Goal: Task Accomplishment & Management: Complete application form

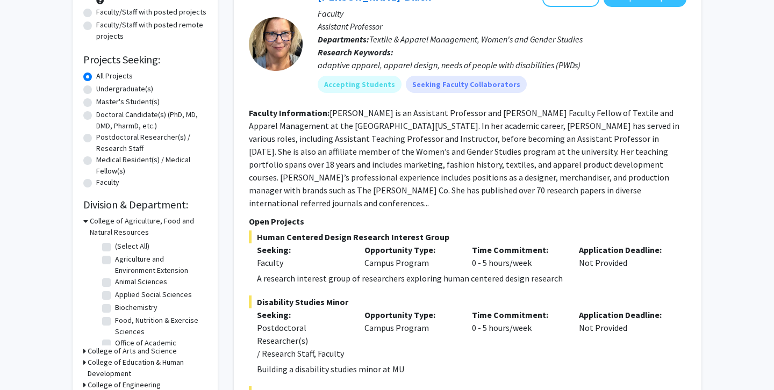
scroll to position [85, 0]
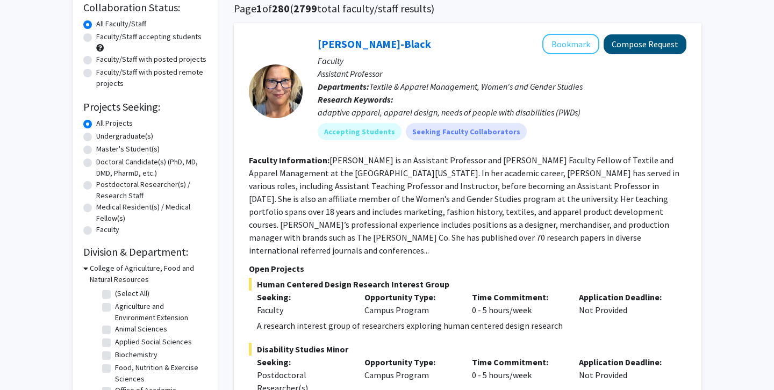
click at [641, 44] on button "Compose Request" at bounding box center [644, 44] width 83 height 20
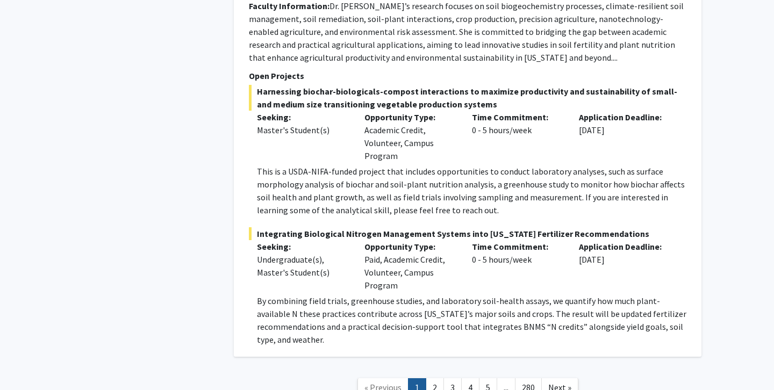
scroll to position [5491, 0]
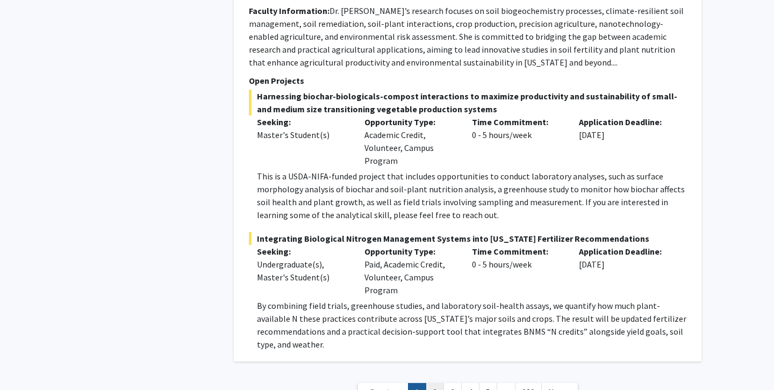
click at [433, 383] on link "2" at bounding box center [435, 392] width 18 height 19
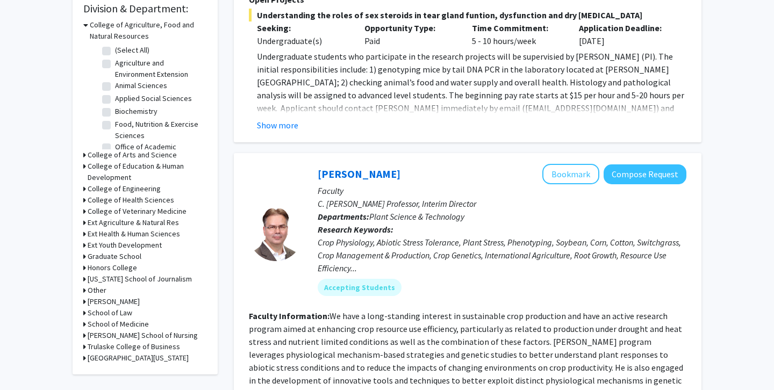
scroll to position [326, 0]
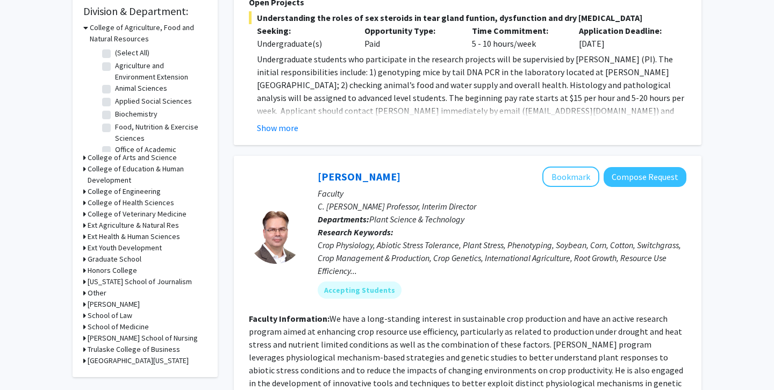
click at [85, 30] on icon at bounding box center [85, 27] width 5 height 11
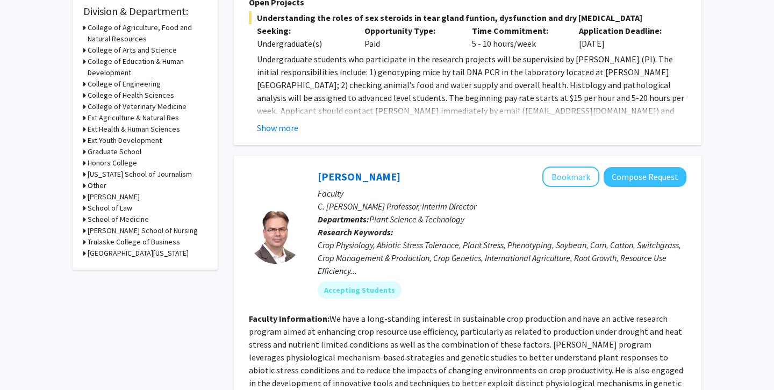
click at [84, 52] on icon at bounding box center [84, 50] width 3 height 11
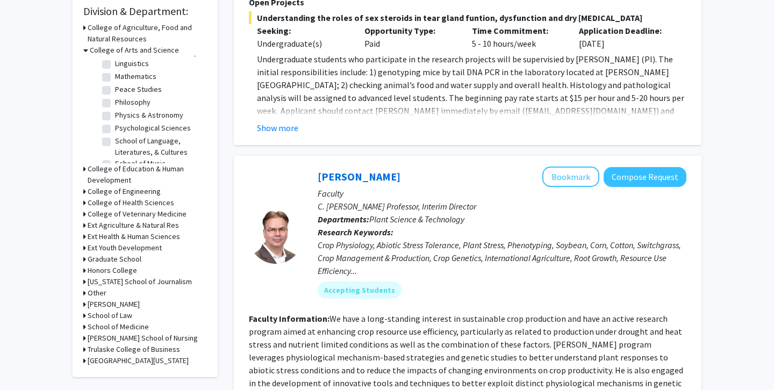
scroll to position [228, 0]
click at [115, 126] on label "Psychological Sciences" at bounding box center [153, 125] width 76 height 11
click at [115, 126] on input "Psychological Sciences" at bounding box center [118, 123] width 7 height 7
checkbox input "true"
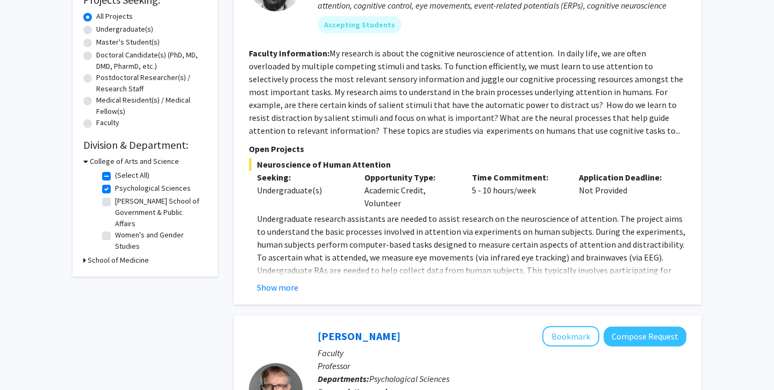
scroll to position [205, 0]
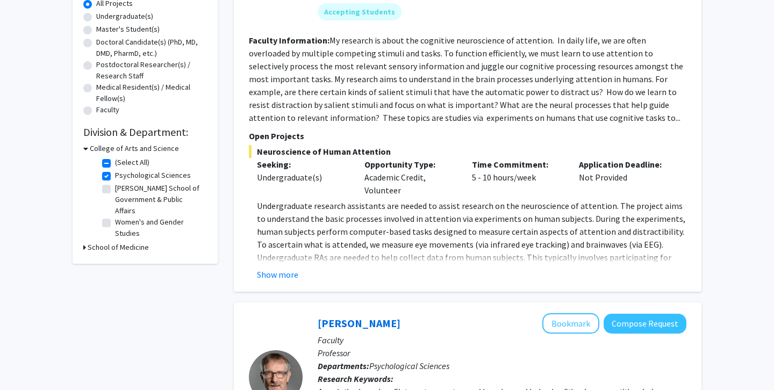
click at [115, 177] on label "Psychological Sciences" at bounding box center [153, 175] width 76 height 11
click at [115, 177] on input "Psychological Sciences" at bounding box center [118, 173] width 7 height 7
checkbox input "false"
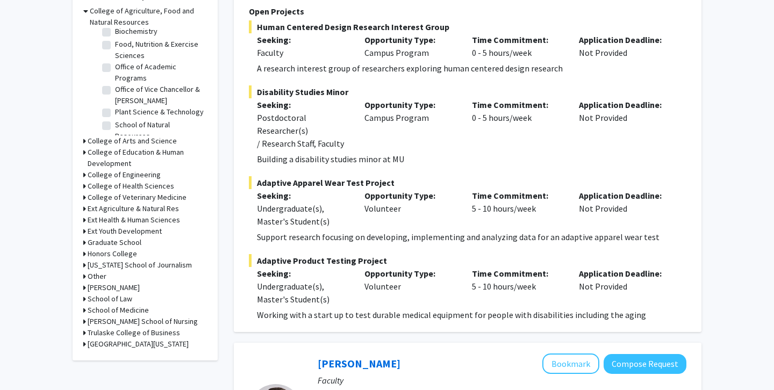
scroll to position [66, 0]
click at [107, 143] on h3 "College of Arts and Science" at bounding box center [132, 140] width 89 height 11
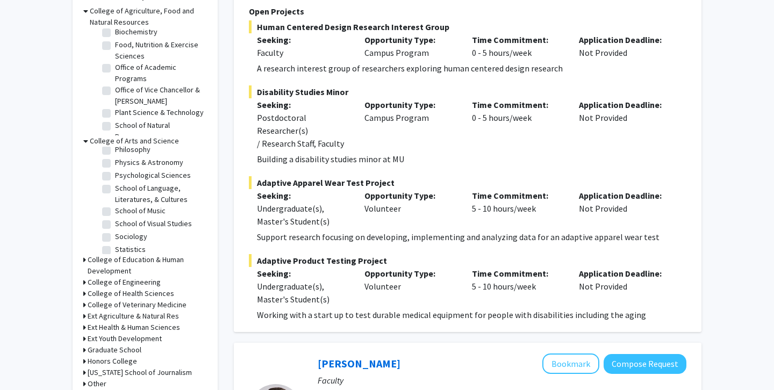
scroll to position [270, 0]
click at [115, 237] on label "Sociology" at bounding box center [131, 236] width 32 height 11
click at [115, 237] on input "Sociology" at bounding box center [118, 234] width 7 height 7
checkbox input "true"
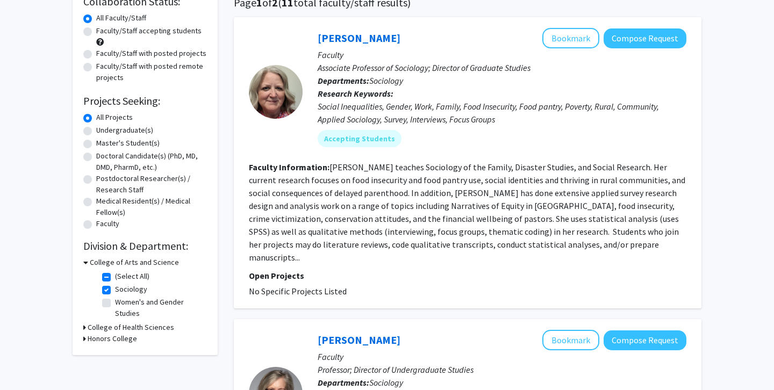
scroll to position [92, 0]
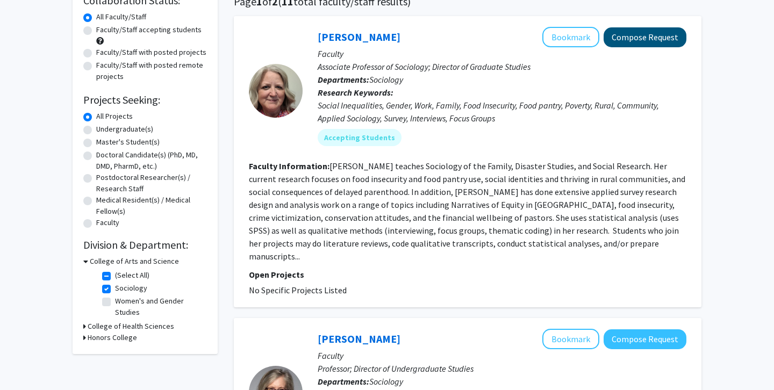
click at [640, 43] on button "Compose Request" at bounding box center [644, 37] width 83 height 20
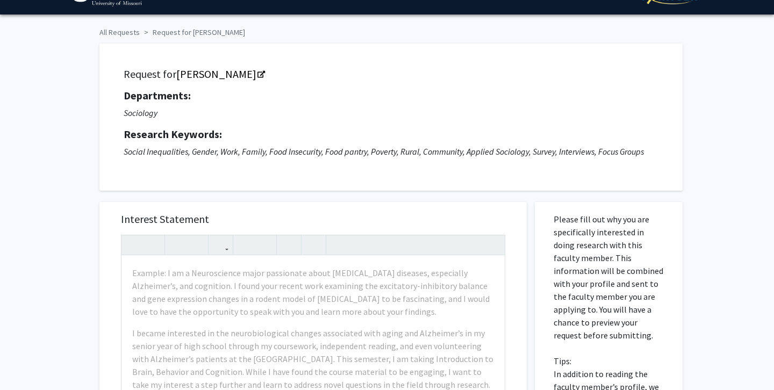
scroll to position [28, 0]
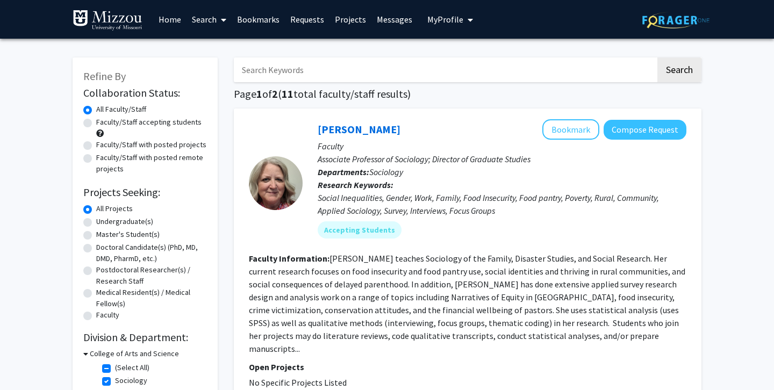
click at [456, 21] on span "My Profile" at bounding box center [445, 19] width 36 height 11
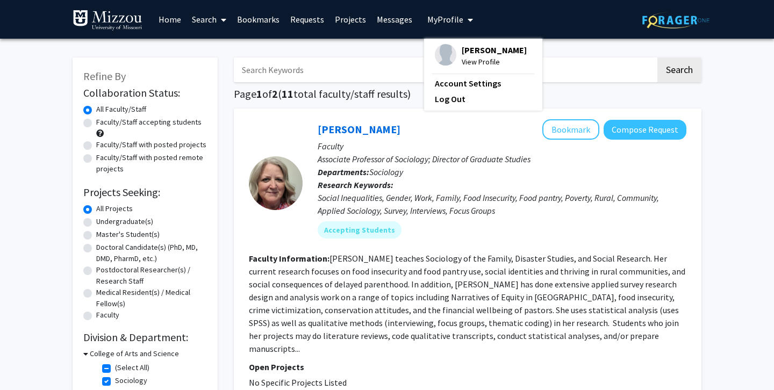
click at [442, 53] on img at bounding box center [445, 54] width 21 height 21
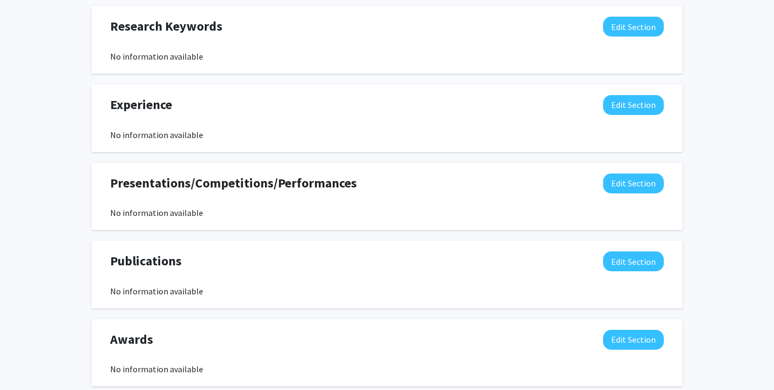
scroll to position [603, 0]
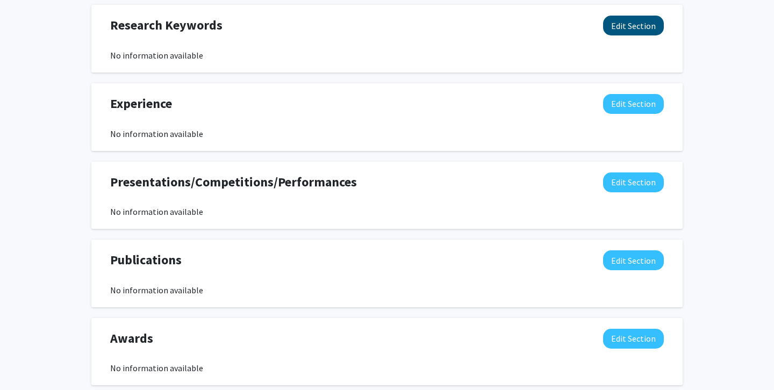
click at [614, 26] on button "Edit Section" at bounding box center [633, 26] width 61 height 20
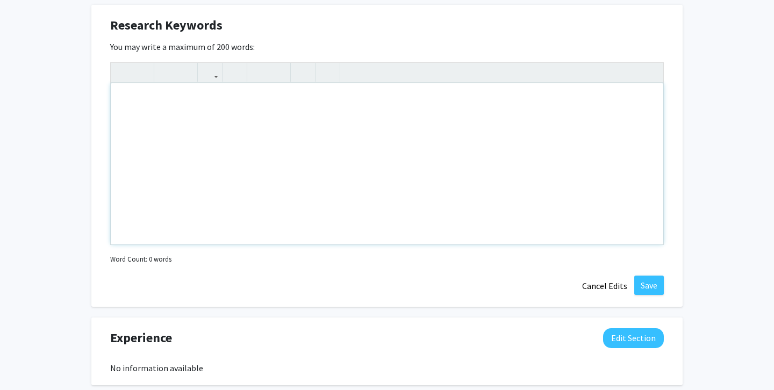
click at [274, 103] on div "Note to users with screen readers: Please deactivate our accessibility plugin f…" at bounding box center [387, 163] width 552 height 161
type textarea "communication,&nbsp;"
click at [594, 285] on button "Cancel Edits" at bounding box center [604, 286] width 59 height 20
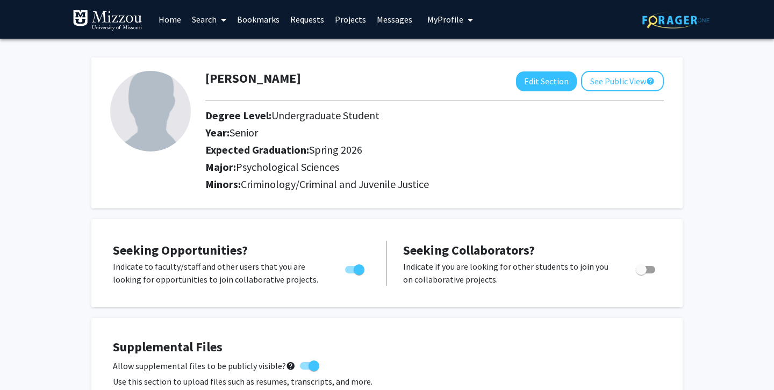
scroll to position [0, 0]
click at [164, 20] on link "Home" at bounding box center [169, 20] width 33 height 38
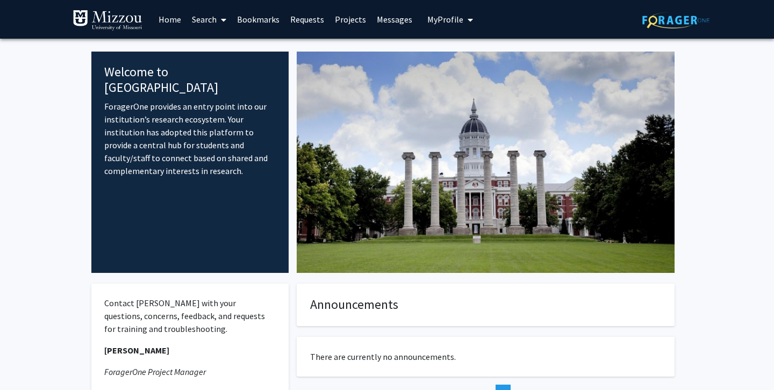
click at [208, 18] on link "Search" at bounding box center [208, 20] width 45 height 38
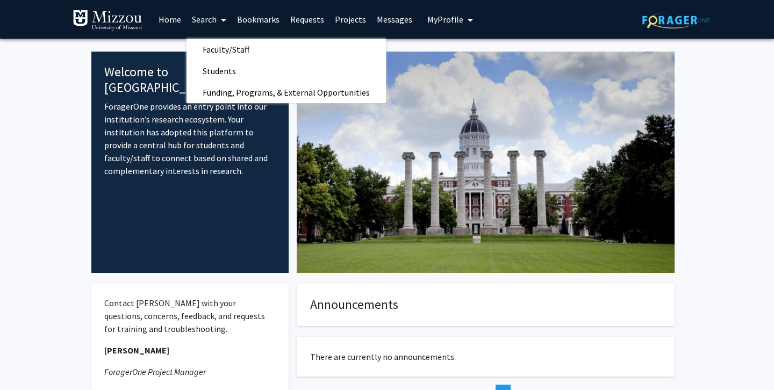
click at [307, 17] on link "Requests" at bounding box center [307, 20] width 45 height 38
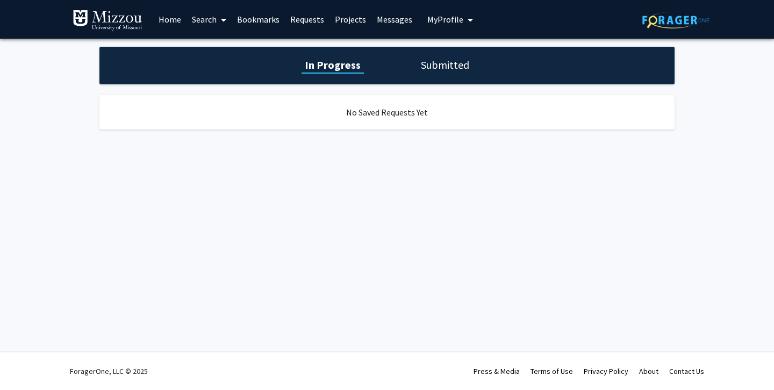
click at [197, 18] on link "Search" at bounding box center [208, 20] width 45 height 38
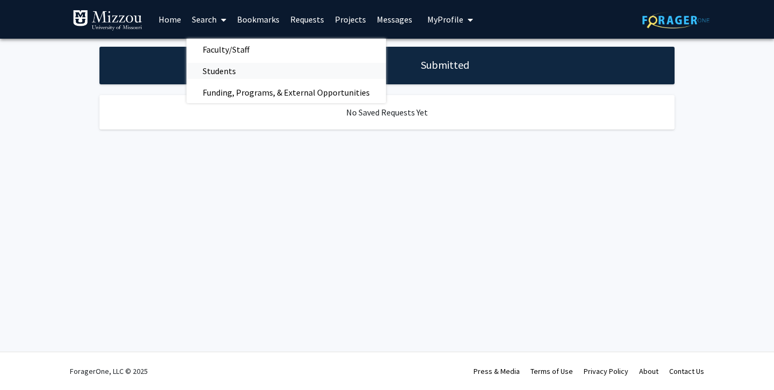
click at [212, 73] on span "Students" at bounding box center [219, 70] width 66 height 21
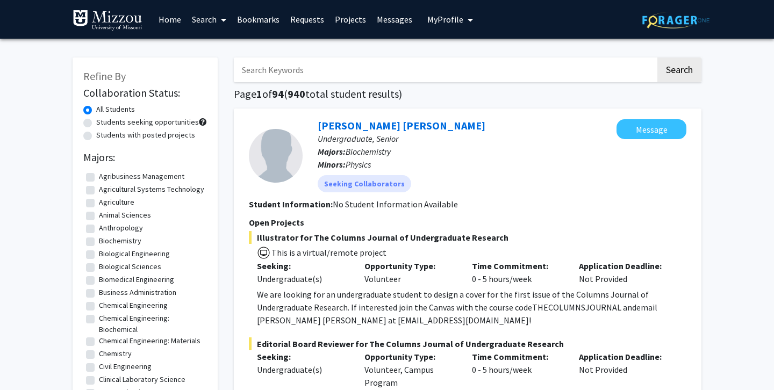
click at [217, 19] on span at bounding box center [222, 20] width 10 height 38
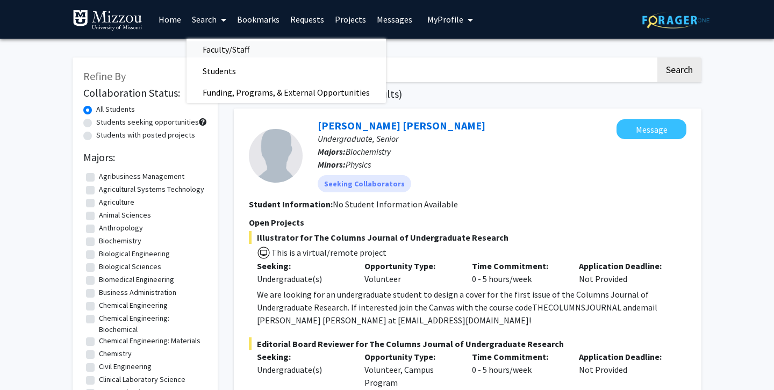
click at [215, 49] on span "Faculty/Staff" at bounding box center [225, 49] width 79 height 21
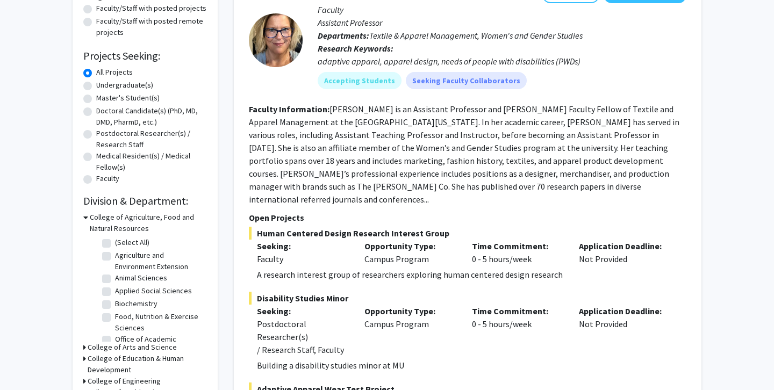
scroll to position [139, 0]
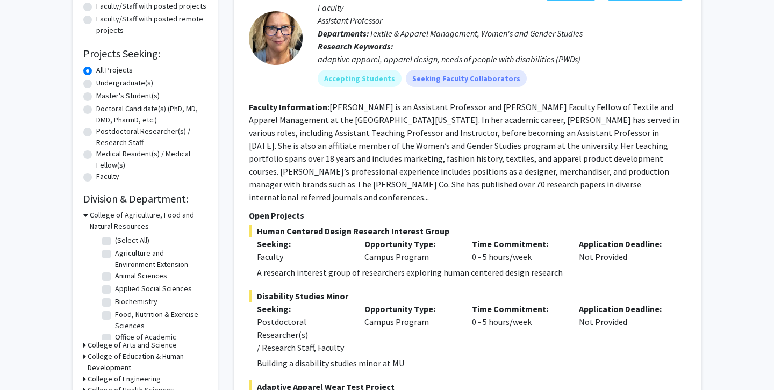
click at [88, 219] on div "College of Agriculture, Food and Natural Resources" at bounding box center [145, 221] width 124 height 23
click at [83, 215] on div "Refine By Collaboration Status: Collaboration Status All Faculty/Staff Collabor…" at bounding box center [145, 242] width 145 height 646
click at [86, 217] on icon at bounding box center [85, 215] width 5 height 11
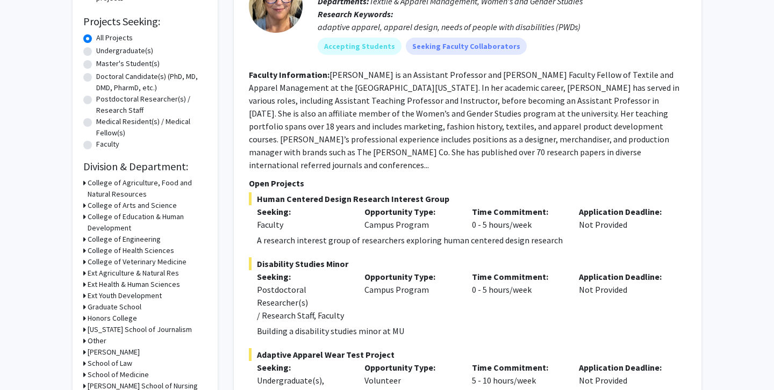
scroll to position [173, 0]
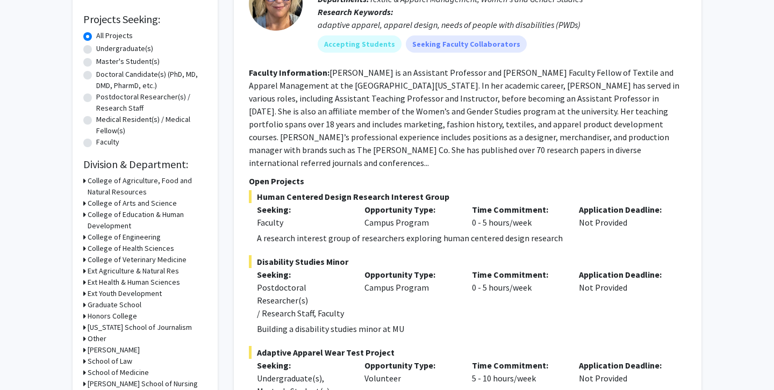
click at [84, 203] on icon at bounding box center [84, 203] width 3 height 11
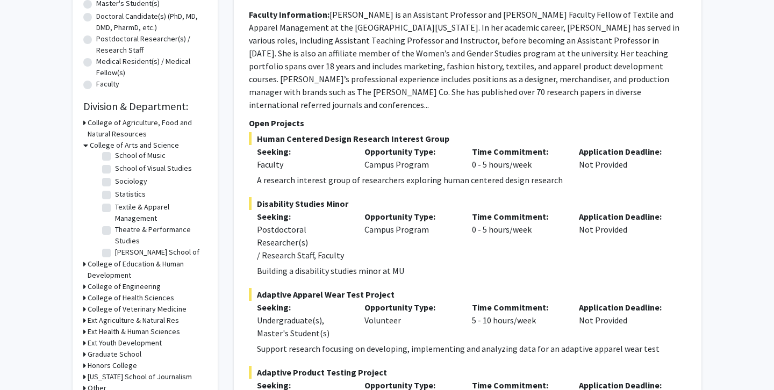
scroll to position [329, 0]
click at [115, 183] on label "Sociology" at bounding box center [131, 181] width 32 height 11
click at [115, 183] on input "Sociology" at bounding box center [118, 179] width 7 height 7
checkbox input "true"
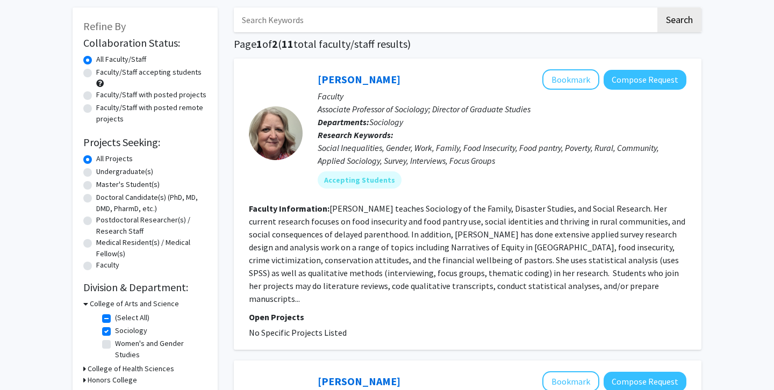
scroll to position [51, 0]
click at [627, 81] on button "Compose Request" at bounding box center [644, 79] width 83 height 20
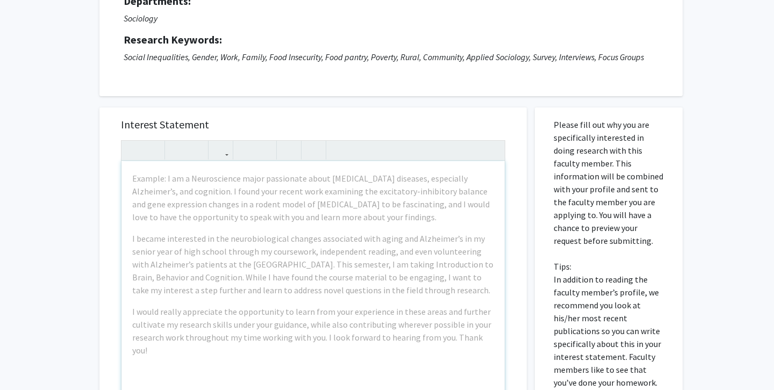
scroll to position [119, 0]
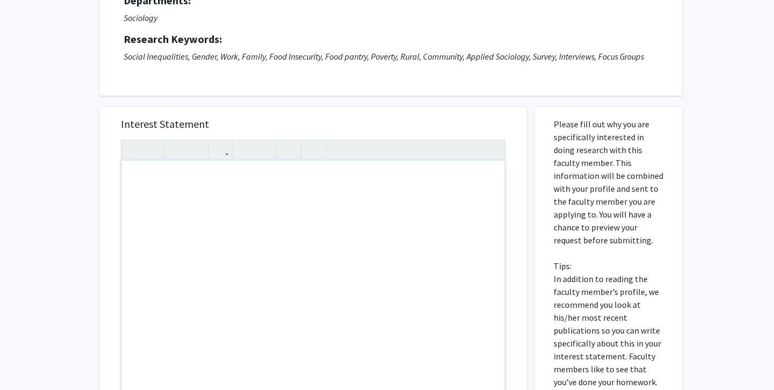
click at [138, 178] on div "Note to users with screen readers: Please press Alt+0 or Option+0 to deactivate…" at bounding box center [312, 284] width 383 height 246
paste div "Note to users with screen readers: Please press Alt+0 or Option+0 to deactivate…"
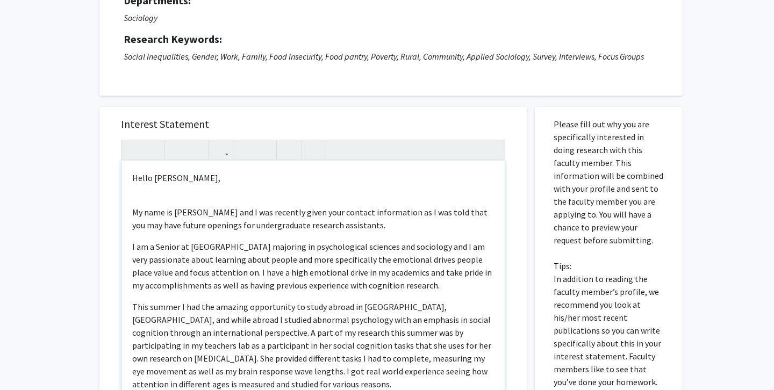
type textarea "<l>Ipsum Do. Sitame,</c><ad><e>Se doei te Incidid Utla etd M ali enimadmi venia…"
drag, startPoint x: 192, startPoint y: 178, endPoint x: 154, endPoint y: 180, distance: 37.6
click at [154, 180] on p "Hello [PERSON_NAME]," at bounding box center [313, 177] width 362 height 13
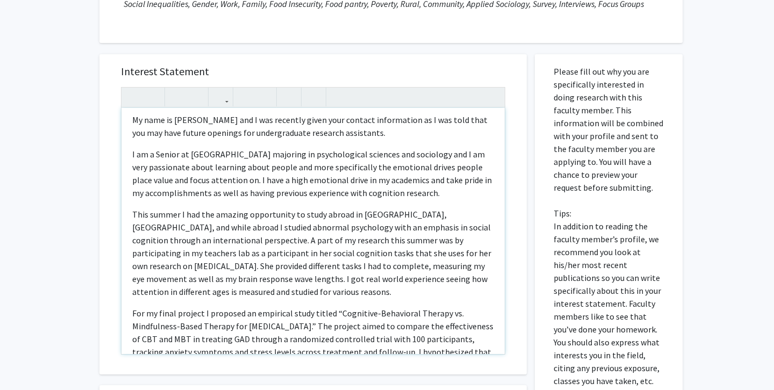
scroll to position [39, 0]
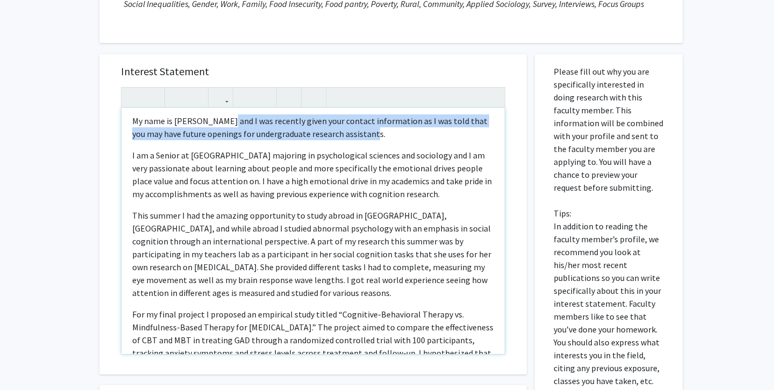
drag, startPoint x: 215, startPoint y: 124, endPoint x: 344, endPoint y: 135, distance: 129.5
click at [344, 135] on p "My name is [PERSON_NAME] and I was recently given your contact information as I…" at bounding box center [313, 127] width 362 height 26
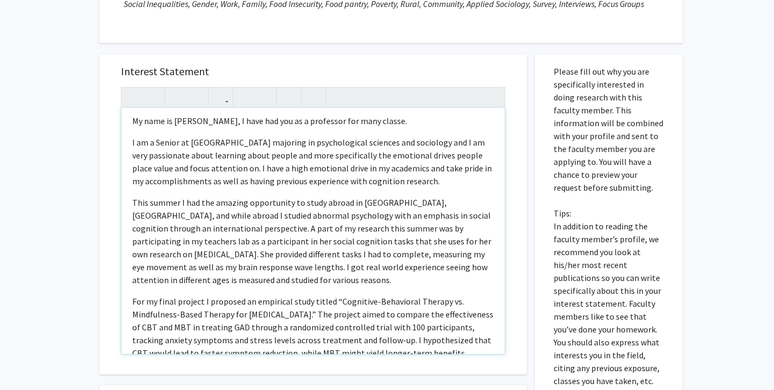
type textarea "<l>Ipsum Do. Sitame,</c><ad><e>Se doei te Incidid Utla, E dolo mag ali en a min…"
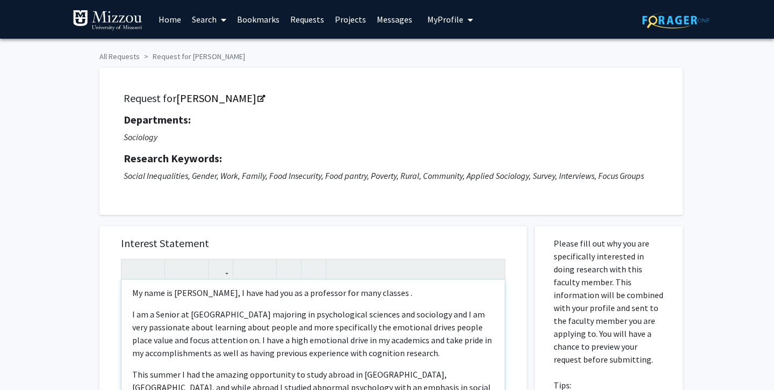
scroll to position [0, 0]
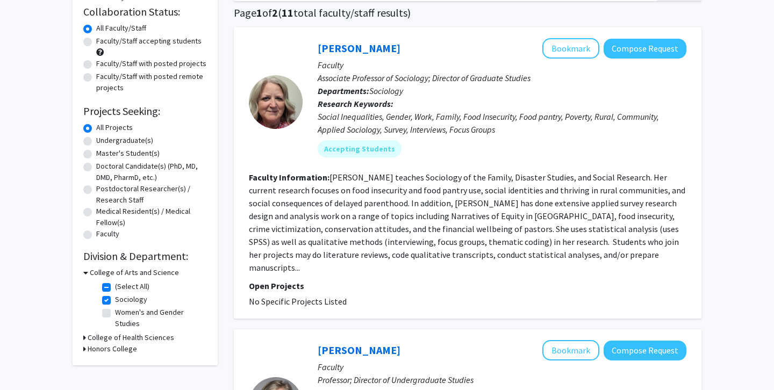
scroll to position [72, 0]
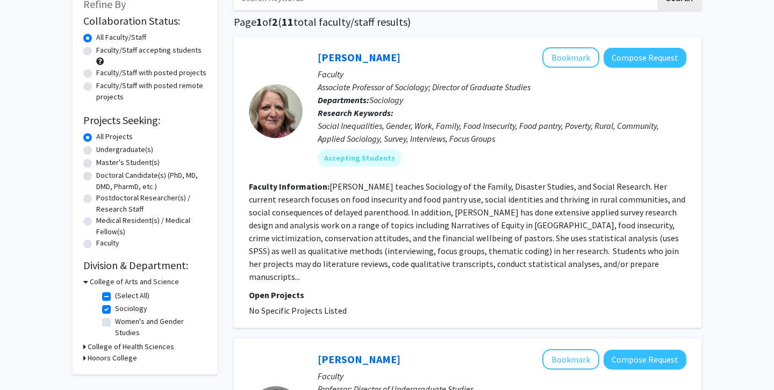
click at [115, 312] on label "Sociology" at bounding box center [131, 308] width 32 height 11
click at [115, 310] on input "Sociology" at bounding box center [118, 306] width 7 height 7
checkbox input "false"
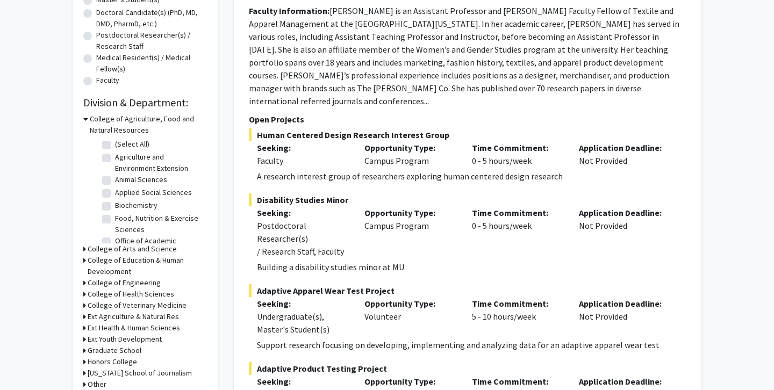
scroll to position [235, 0]
click at [84, 296] on icon at bounding box center [84, 293] width 3 height 11
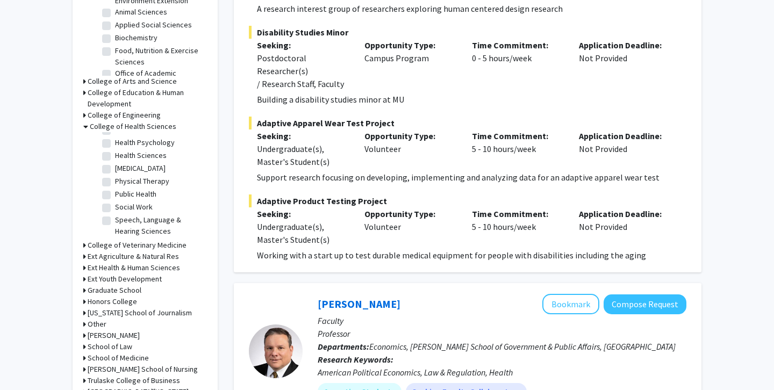
scroll to position [46, 0]
click at [115, 210] on label "Social Work" at bounding box center [134, 207] width 38 height 11
click at [115, 208] on input "Social Work" at bounding box center [118, 205] width 7 height 7
checkbox input "true"
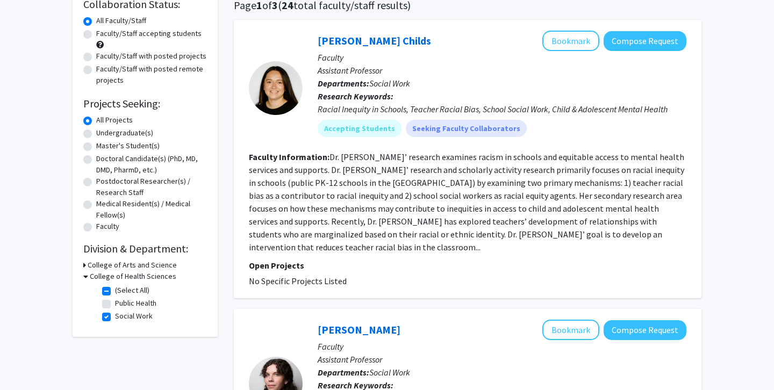
scroll to position [99, 0]
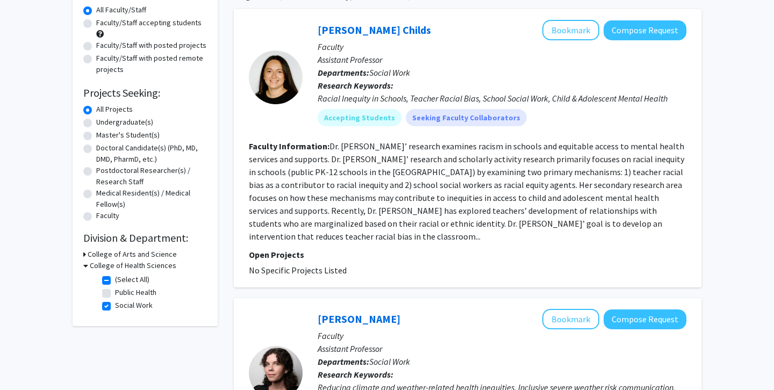
click at [114, 255] on h3 "College of Arts and Science" at bounding box center [132, 254] width 89 height 11
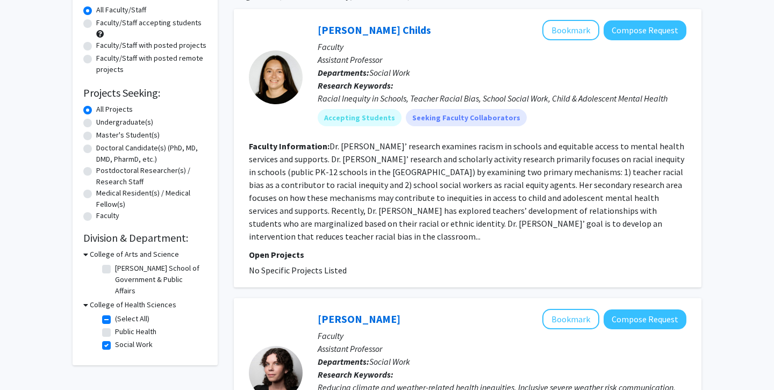
click at [88, 258] on div "College of Arts and Science" at bounding box center [145, 254] width 124 height 11
click at [83, 256] on icon at bounding box center [85, 254] width 5 height 11
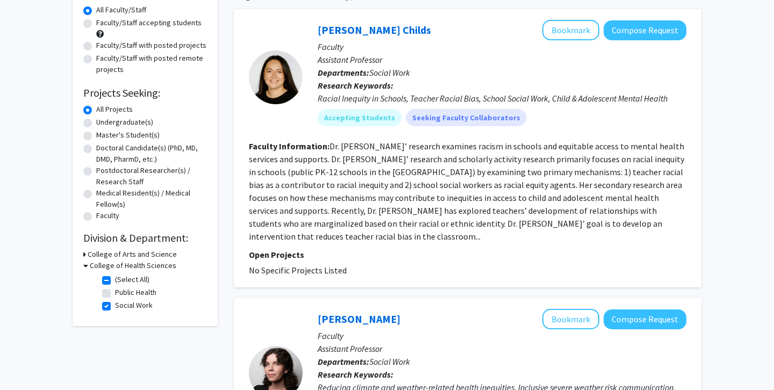
click at [86, 255] on div "College of Arts and Science" at bounding box center [145, 254] width 124 height 11
click at [84, 255] on icon at bounding box center [84, 254] width 3 height 11
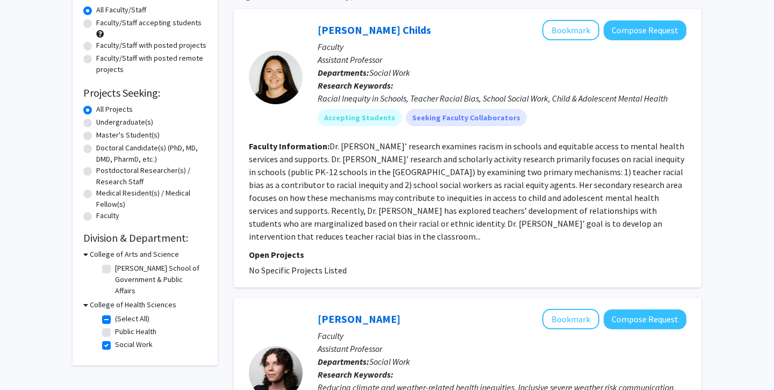
click at [115, 339] on label "Social Work" at bounding box center [134, 344] width 38 height 11
click at [115, 339] on input "Social Work" at bounding box center [118, 342] width 7 height 7
checkbox input "false"
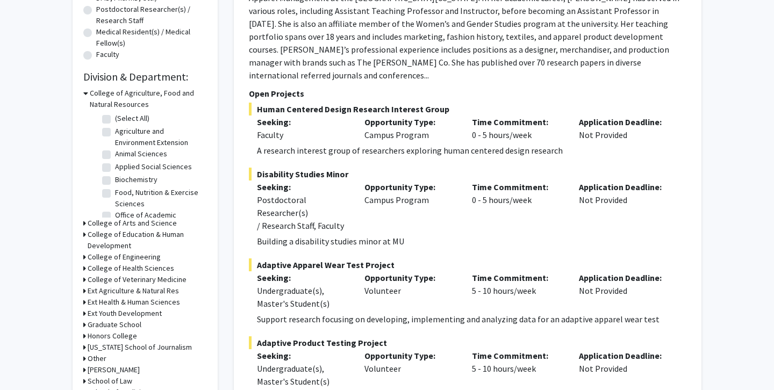
click at [88, 93] on div "College of Agriculture, Food and Natural Resources" at bounding box center [145, 99] width 124 height 23
click at [84, 96] on icon at bounding box center [85, 93] width 5 height 11
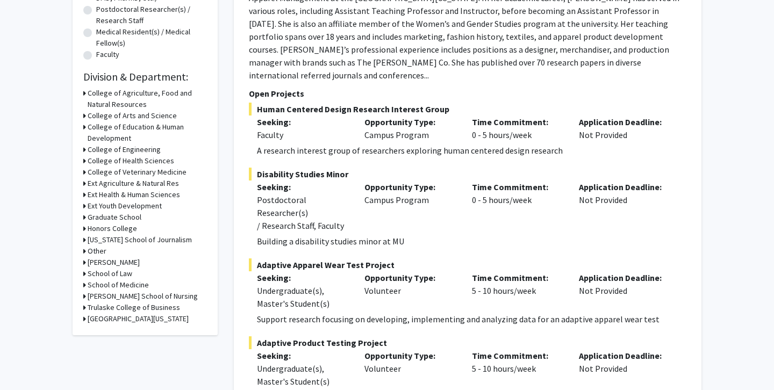
click at [83, 117] on icon at bounding box center [84, 115] width 3 height 11
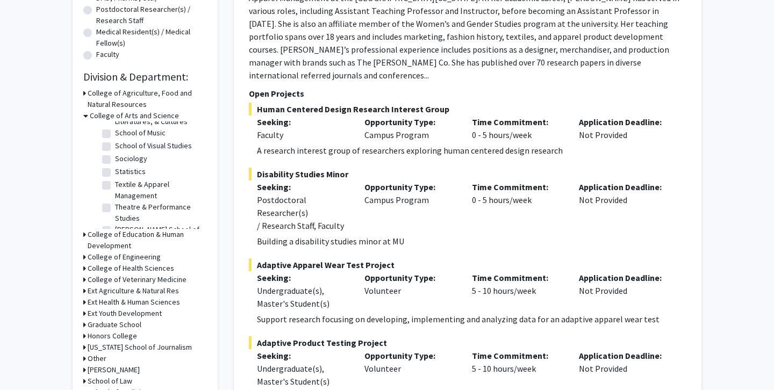
scroll to position [323, 0]
click at [115, 161] on label "Sociology" at bounding box center [131, 158] width 32 height 11
click at [115, 160] on input "Sociology" at bounding box center [118, 156] width 7 height 7
checkbox input "true"
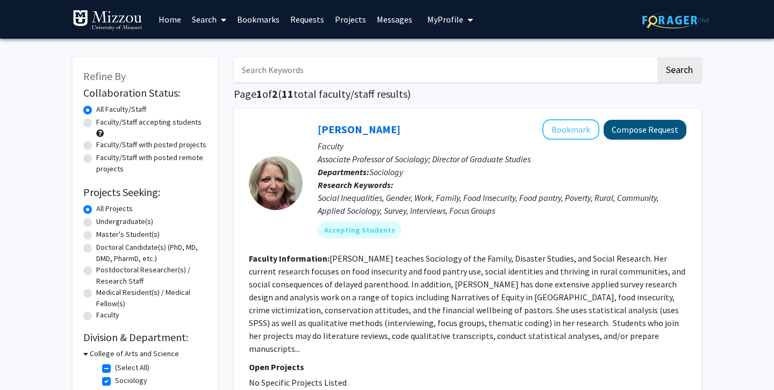
click at [639, 130] on button "Compose Request" at bounding box center [644, 130] width 83 height 20
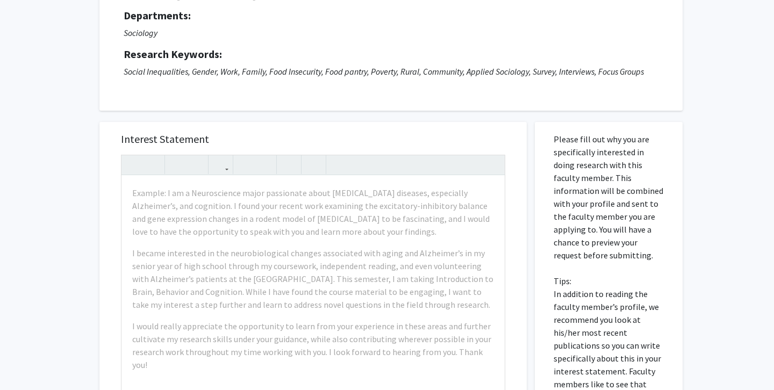
scroll to position [120, 0]
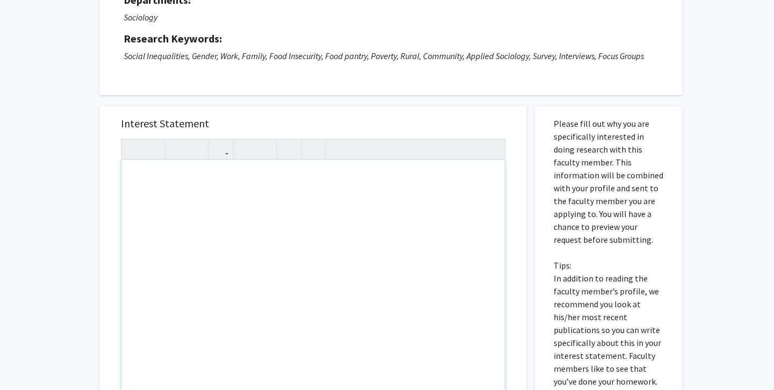
paste div "Note to users with screen readers: Please press Alt+0 or Option+0 to deactivate…"
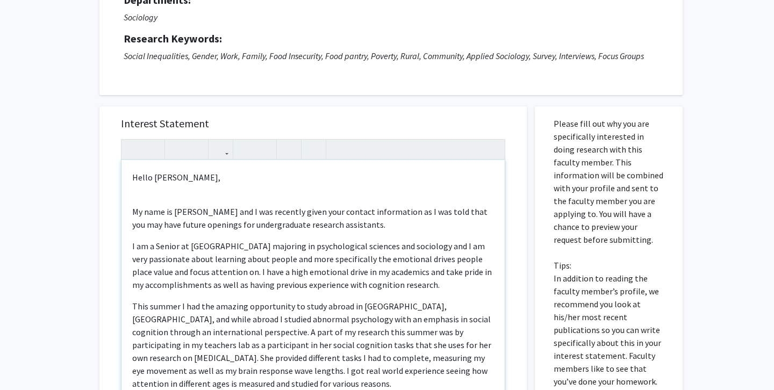
type textarea "<l>Ipsum Do. Sitame,</c><ad><e>Se doei te Incidid Utla etd M ali enimadmi venia…"
click at [131, 206] on div "Hello [PERSON_NAME], My name is [PERSON_NAME] and I was recently given your con…" at bounding box center [312, 283] width 383 height 246
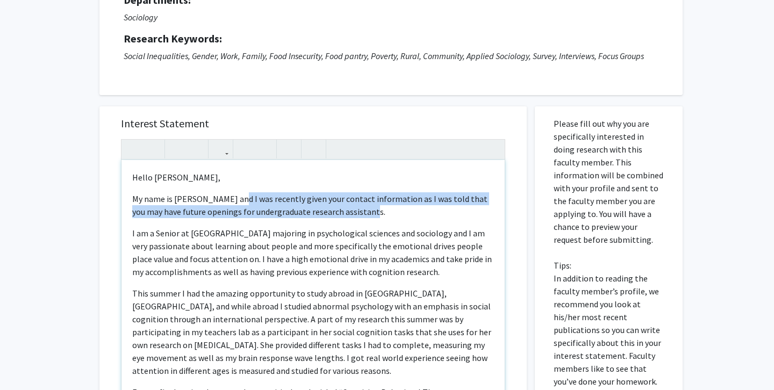
drag, startPoint x: 231, startPoint y: 201, endPoint x: 344, endPoint y: 212, distance: 113.9
click at [344, 212] on p "My name is [PERSON_NAME] and I was recently given your contact information as I…" at bounding box center [313, 205] width 362 height 26
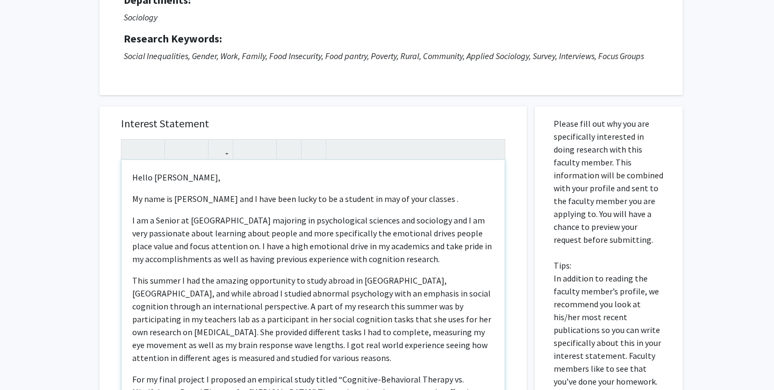
click at [371, 202] on p "My name is [PERSON_NAME] and I have been lucky to be a student in may of your c…" at bounding box center [313, 198] width 362 height 13
click at [433, 201] on p "My name is [PERSON_NAME] and I have been lucky to be a student in many of your …" at bounding box center [313, 198] width 362 height 13
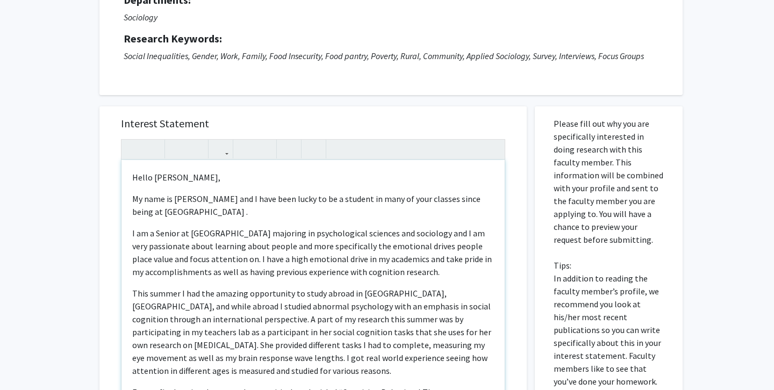
click at [151, 204] on p "My name is [PERSON_NAME] and I have been lucky to be a student in many of your …" at bounding box center [313, 205] width 362 height 26
click at [142, 215] on p "My name is [PERSON_NAME] and I have been lucky to be a student in many of your …" at bounding box center [313, 205] width 362 height 26
click at [155, 217] on p "My name is [PERSON_NAME] and I have been lucky to be a student in many of your …" at bounding box center [313, 205] width 362 height 26
click at [179, 234] on p "I am a Senior at [GEOGRAPHIC_DATA] majoring in psychological sciences and socio…" at bounding box center [313, 253] width 362 height 52
drag, startPoint x: 199, startPoint y: 235, endPoint x: 233, endPoint y: 234, distance: 33.9
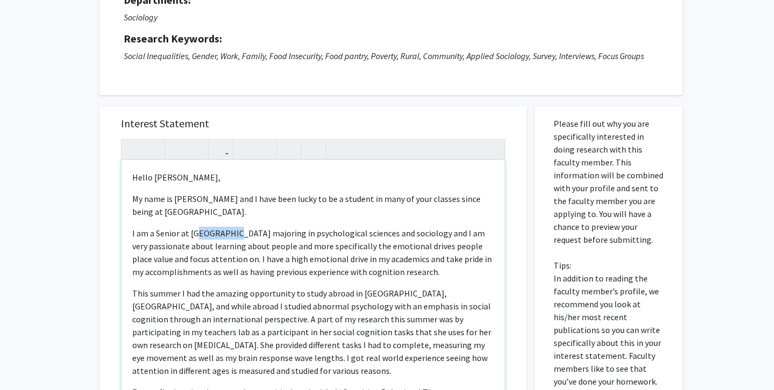
click at [233, 234] on p "I am a Senior at [GEOGRAPHIC_DATA] majoring in psychological sciences and socio…" at bounding box center [313, 253] width 362 height 52
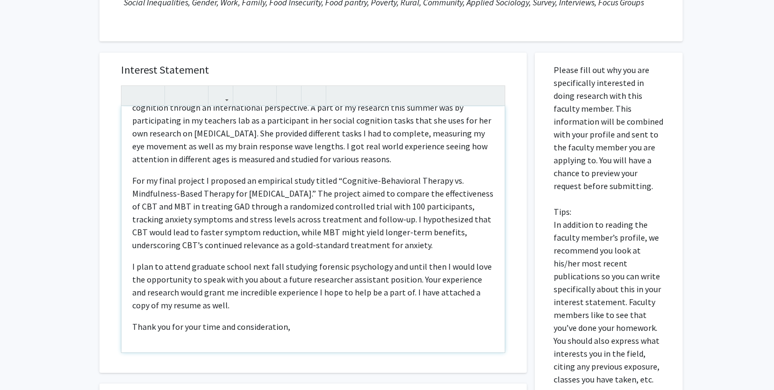
scroll to position [193, 0]
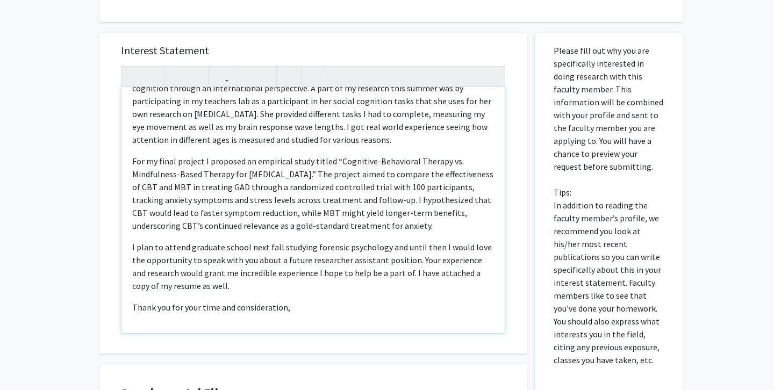
click at [286, 312] on p "Thank you for your time and consideration," at bounding box center [313, 307] width 362 height 13
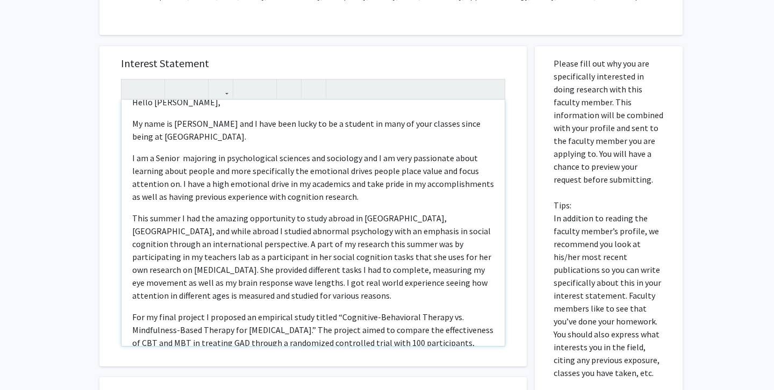
scroll to position [15, 0]
click at [202, 161] on p "I am a Senior majoring in psychological sciences and sociology and I am very pa…" at bounding box center [313, 178] width 362 height 52
type textarea "<l>Ipsum Do. Sitame,</c><a>El sedd ei Tempori Utla etd M aliq enim admin ve qu …"
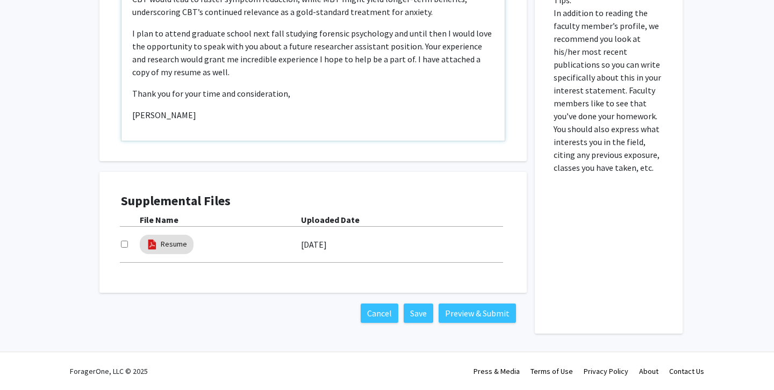
scroll to position [386, 0]
click at [470, 314] on button "Preview & Submit" at bounding box center [476, 313] width 77 height 19
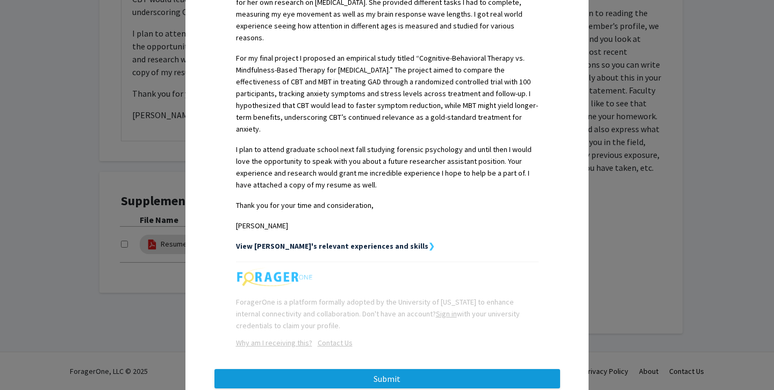
scroll to position [465, 0]
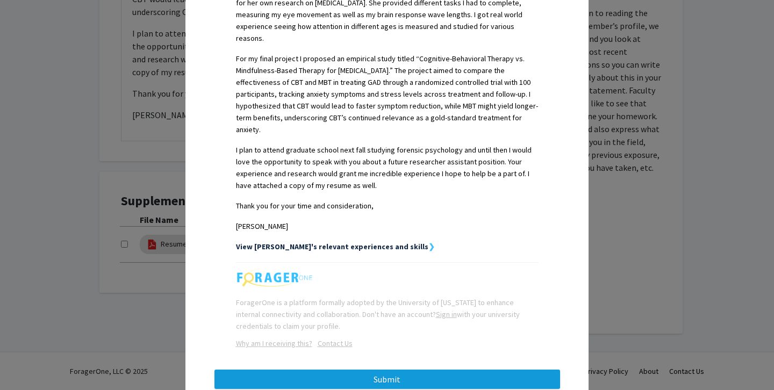
click at [382, 370] on button "Submit" at bounding box center [387, 379] width 346 height 19
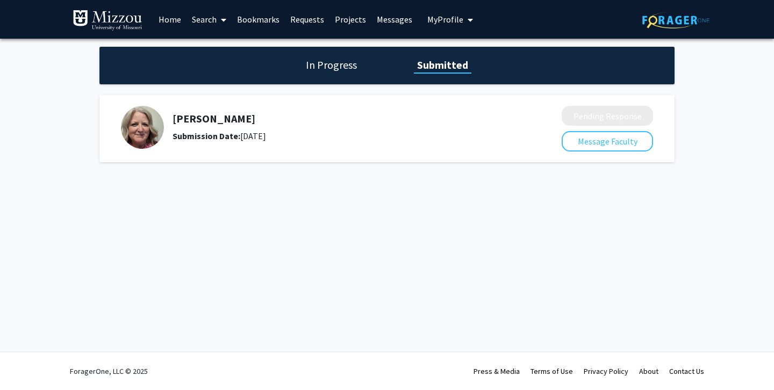
click at [344, 18] on link "Projects" at bounding box center [350, 20] width 42 height 38
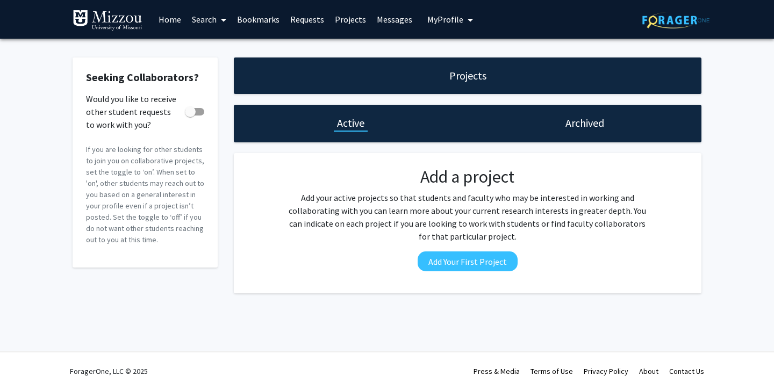
click at [307, 21] on link "Requests" at bounding box center [307, 20] width 45 height 38
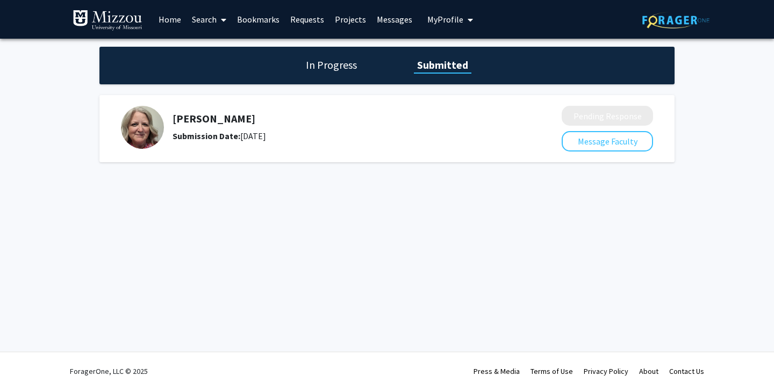
click at [349, 19] on link "Projects" at bounding box center [350, 20] width 42 height 38
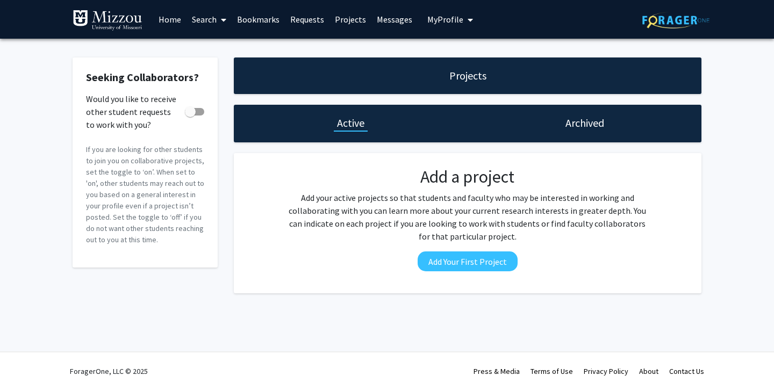
click at [169, 23] on link "Home" at bounding box center [169, 20] width 33 height 38
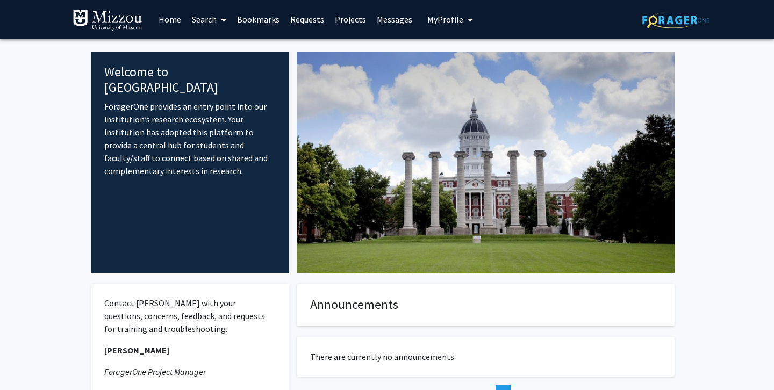
click at [204, 18] on link "Search" at bounding box center [208, 20] width 45 height 38
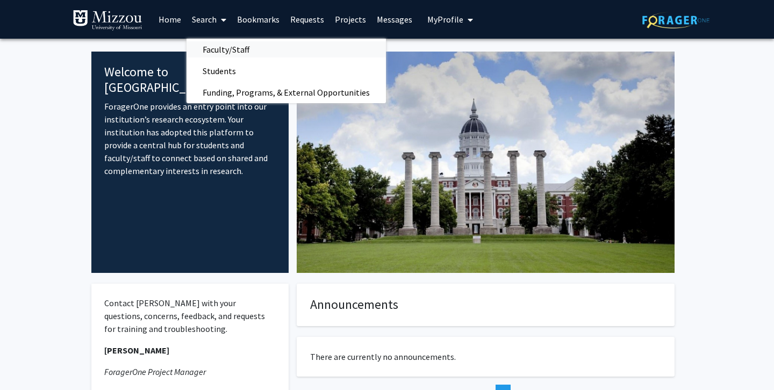
click at [214, 49] on span "Faculty/Staff" at bounding box center [225, 49] width 79 height 21
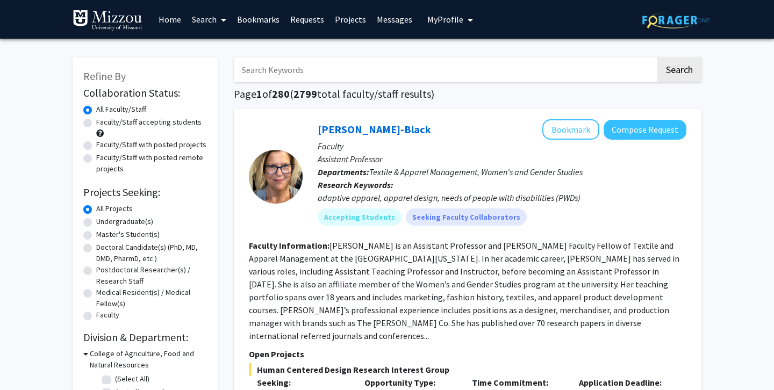
click at [214, 20] on link "Search" at bounding box center [208, 20] width 45 height 38
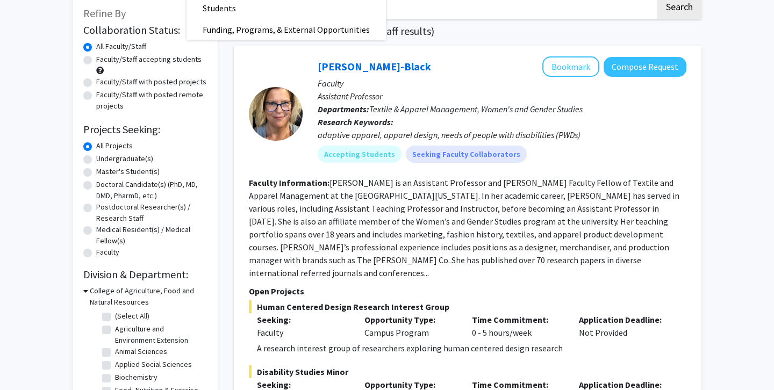
scroll to position [131, 0]
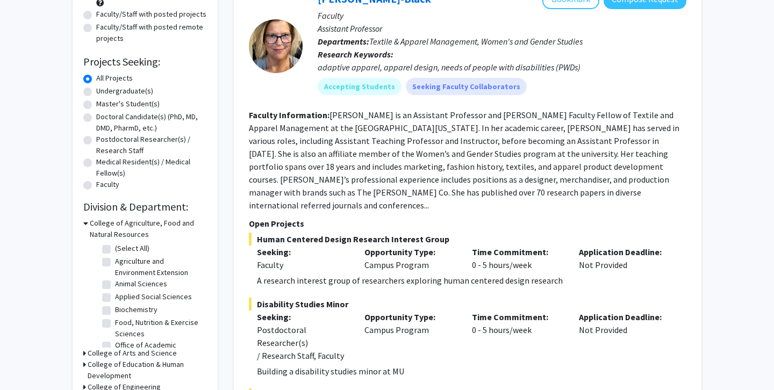
click at [96, 92] on label "Undergraduate(s)" at bounding box center [124, 90] width 57 height 11
click at [96, 92] on input "Undergraduate(s)" at bounding box center [99, 88] width 7 height 7
radio input "true"
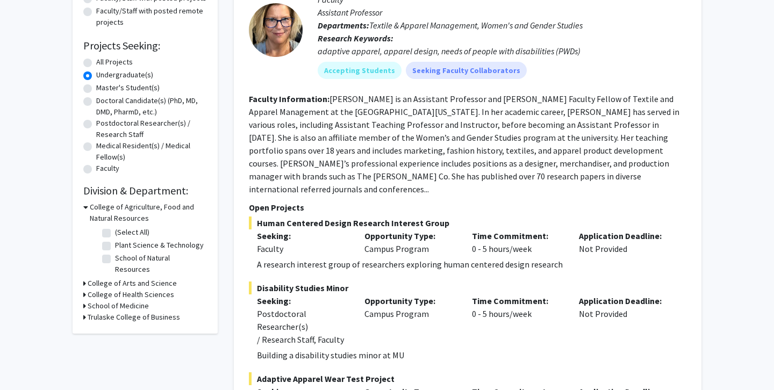
scroll to position [176, 0]
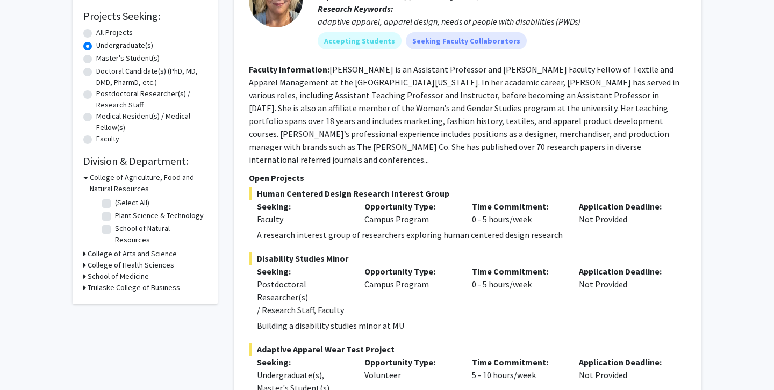
click at [86, 177] on icon at bounding box center [85, 177] width 5 height 11
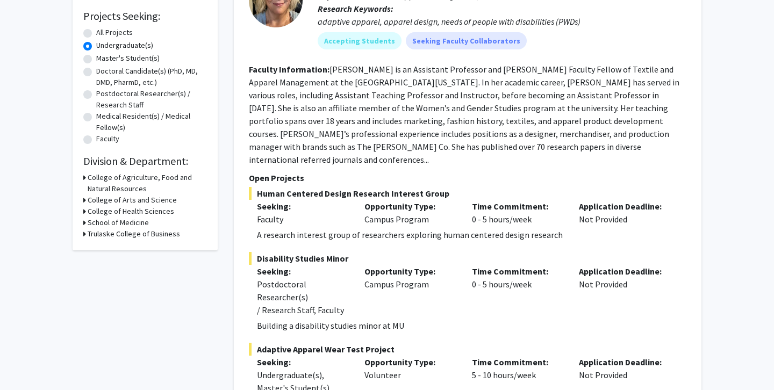
click at [90, 198] on h3 "College of Arts and Science" at bounding box center [132, 200] width 89 height 11
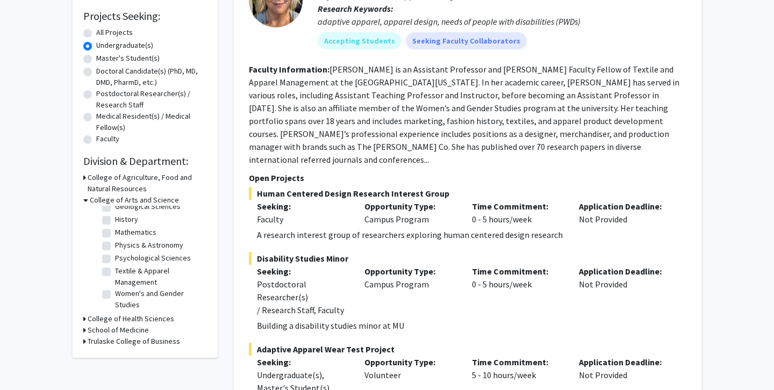
scroll to position [59, 0]
click at [115, 258] on label "Psychological Sciences" at bounding box center [153, 258] width 76 height 11
click at [115, 258] on input "Psychological Sciences" at bounding box center [118, 256] width 7 height 7
checkbox input "true"
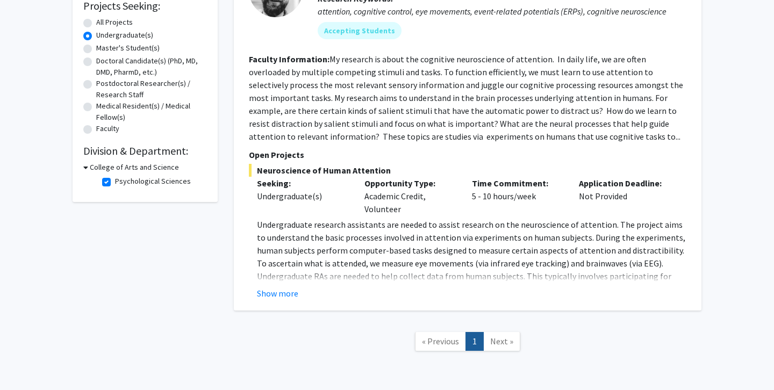
scroll to position [200, 0]
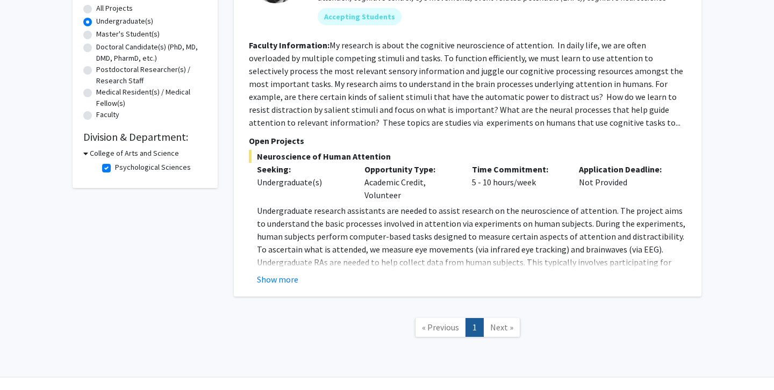
click at [115, 156] on h3 "College of Arts and Science" at bounding box center [134, 153] width 89 height 11
click at [104, 154] on h3 "College of Arts and Science" at bounding box center [132, 153] width 89 height 11
click at [103, 163] on fg-checkbox "Psychological Sciences Psychological Sciences" at bounding box center [153, 168] width 102 height 13
click at [115, 170] on label "Psychological Sciences" at bounding box center [153, 167] width 76 height 11
click at [115, 169] on input "Psychological Sciences" at bounding box center [118, 165] width 7 height 7
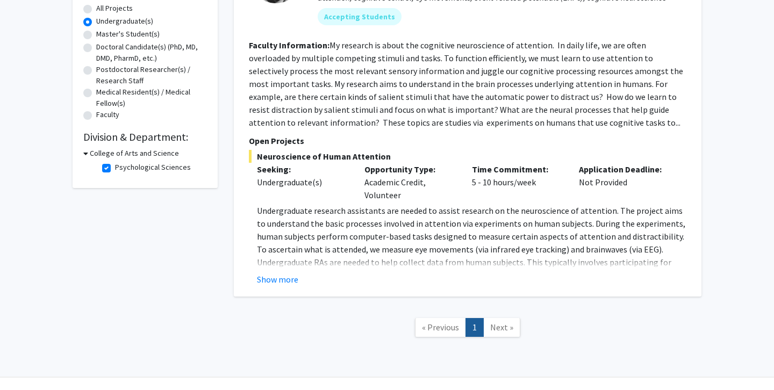
checkbox input "false"
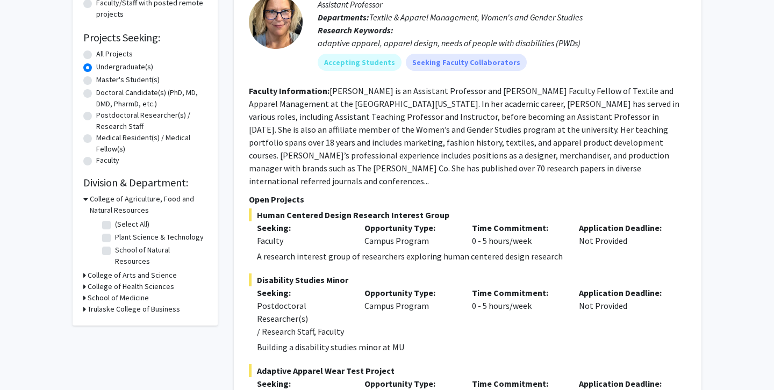
scroll to position [164, 0]
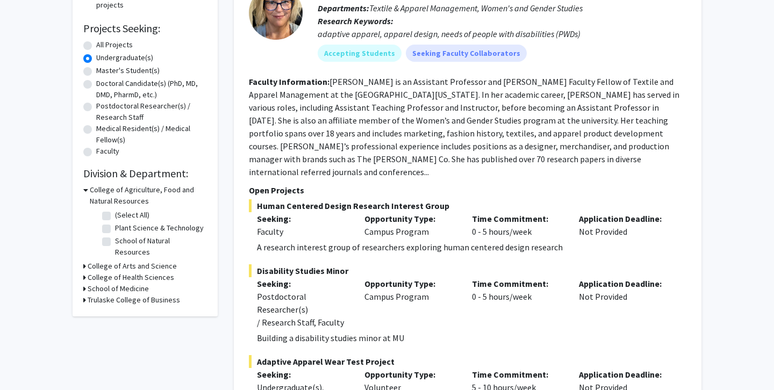
click at [102, 272] on h3 "College of Health Sciences" at bounding box center [131, 277] width 87 height 11
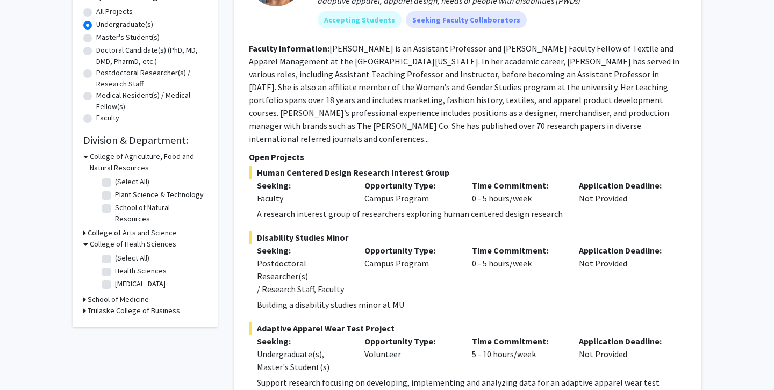
scroll to position [199, 0]
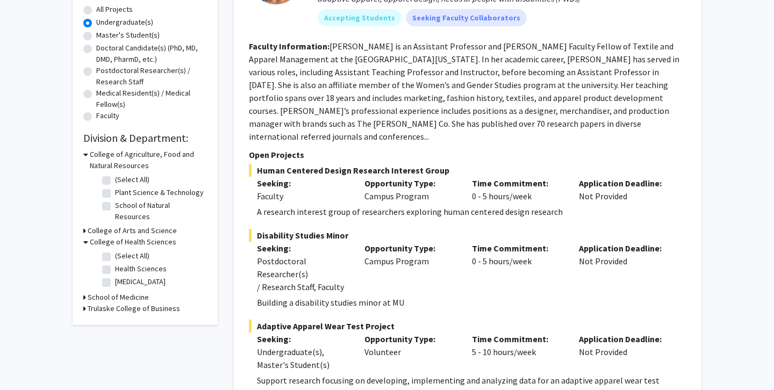
click at [115, 263] on label "Health Sciences" at bounding box center [141, 268] width 52 height 11
click at [115, 263] on input "Health Sciences" at bounding box center [118, 266] width 7 height 7
checkbox input "true"
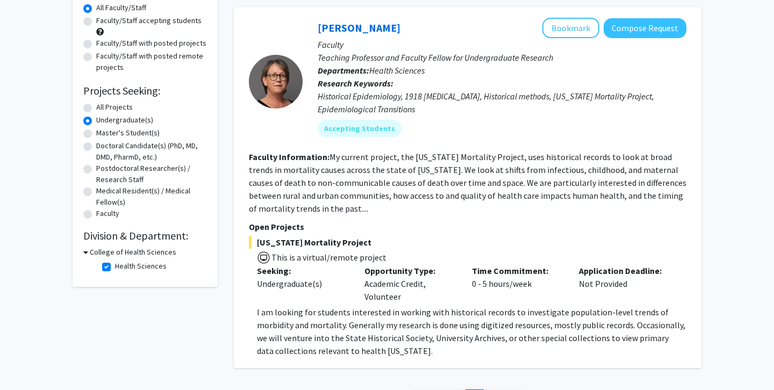
scroll to position [119, 0]
